Goal: Communication & Community: Ask a question

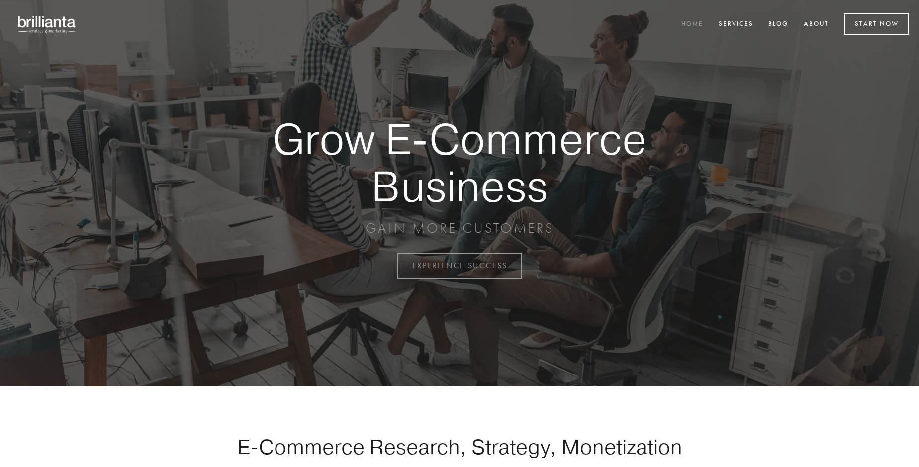
scroll to position [2607, 0]
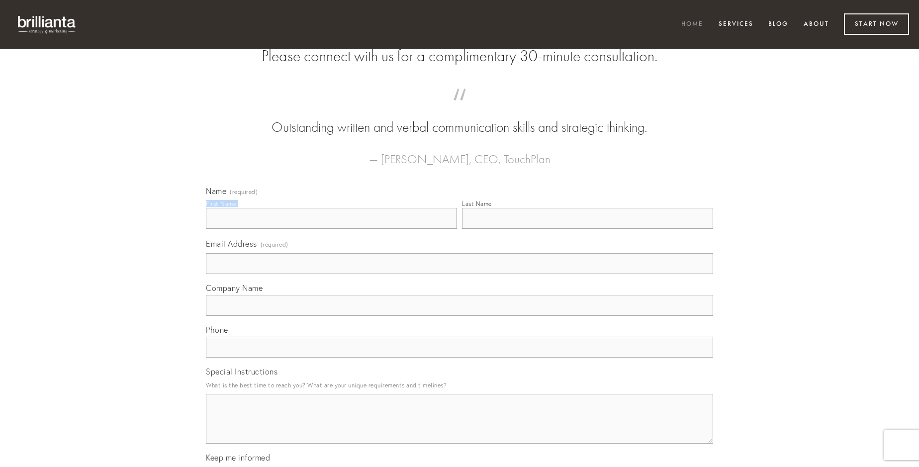
type input "[PERSON_NAME]"
click at [587, 229] on input "Last Name" at bounding box center [587, 218] width 251 height 21
type input "[PERSON_NAME]"
click at [460, 274] on input "Email Address (required)" at bounding box center [459, 263] width 507 height 21
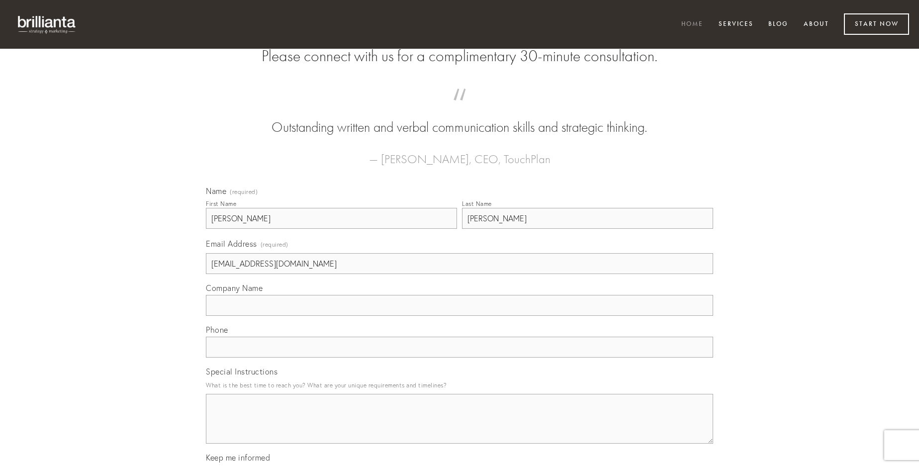
type input "[EMAIL_ADDRESS][DOMAIN_NAME]"
click at [460, 316] on input "Company Name" at bounding box center [459, 305] width 507 height 21
type input "quia"
click at [460, 358] on input "text" at bounding box center [459, 347] width 507 height 21
click at [460, 428] on textarea "Special Instructions" at bounding box center [459, 419] width 507 height 50
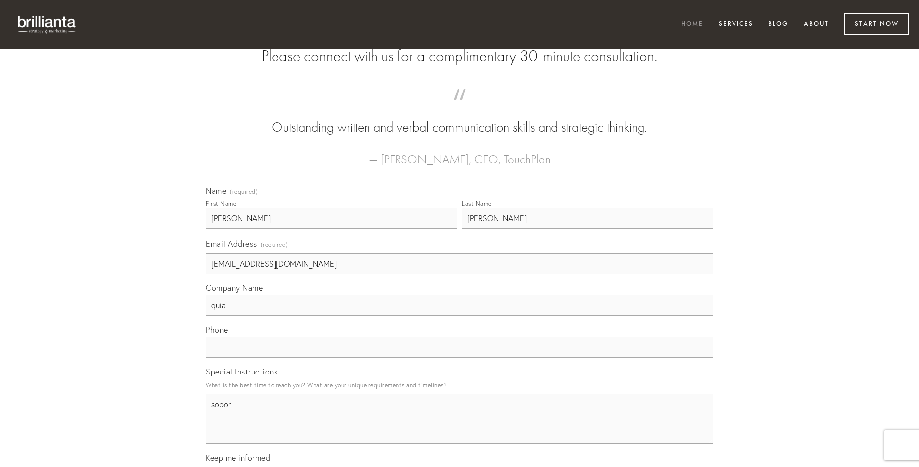
type textarea "sopor"
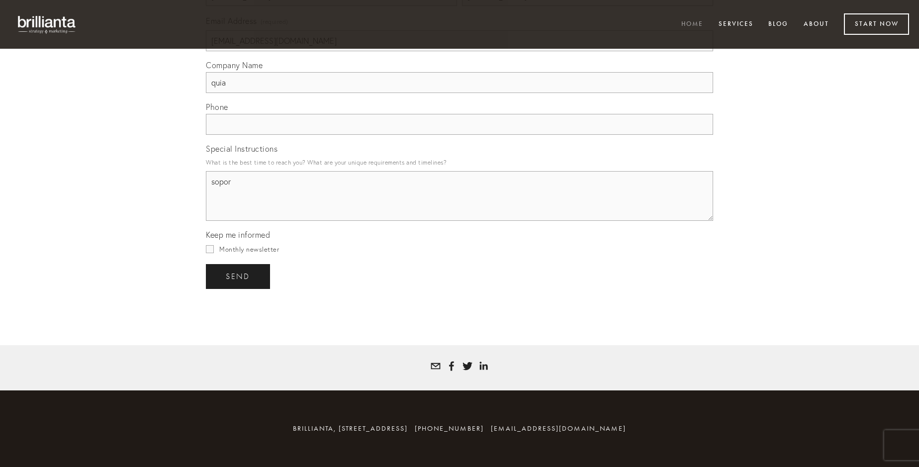
click at [239, 276] on span "send" at bounding box center [238, 276] width 24 height 9
